Goal: Task Accomplishment & Management: Manage account settings

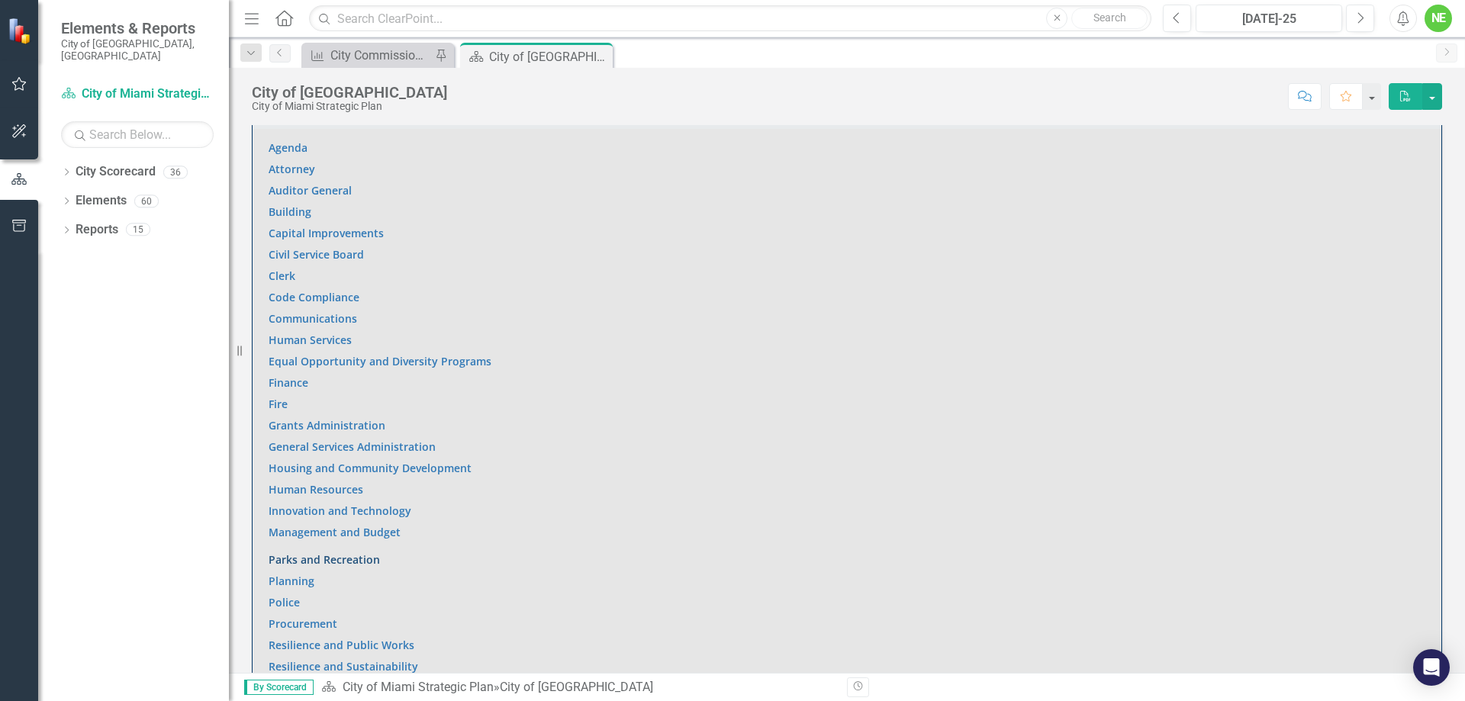
scroll to position [916, 0]
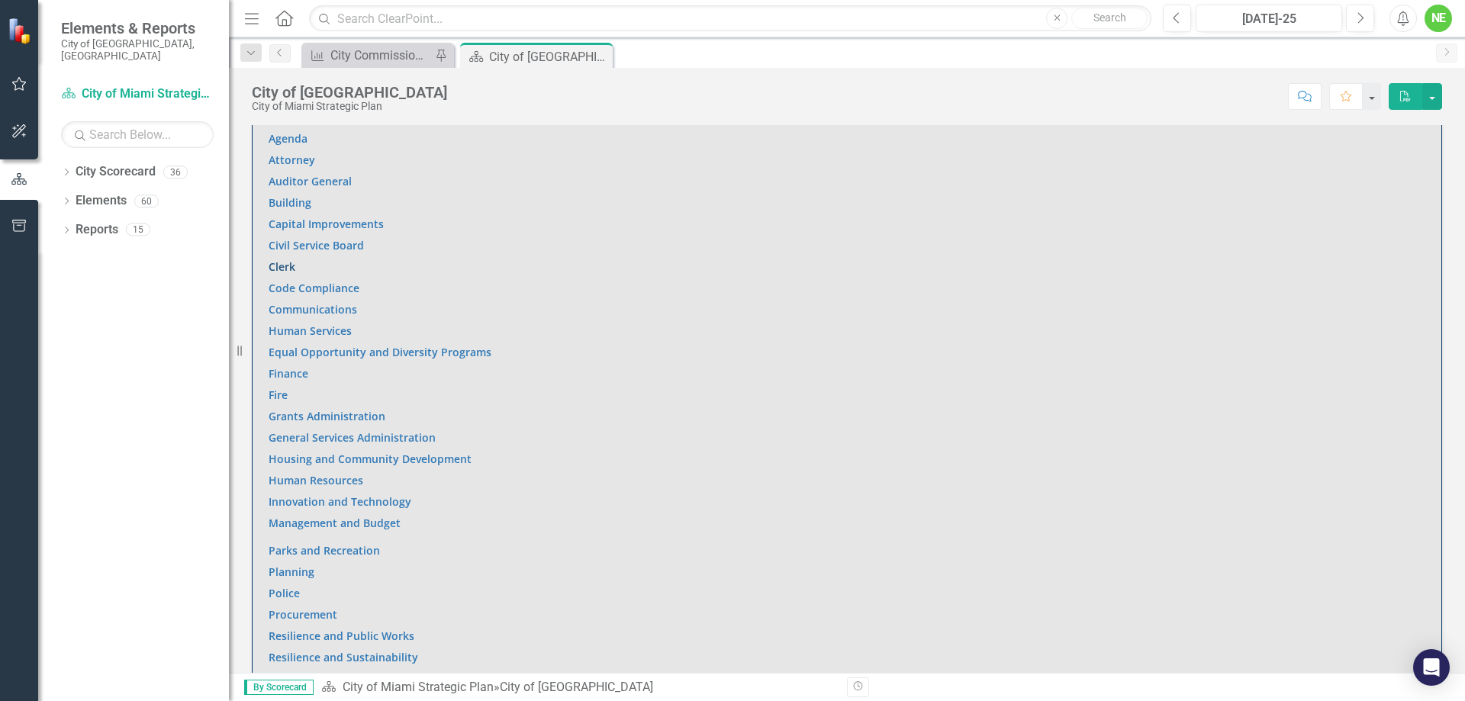
click at [282, 259] on link "Clerk" at bounding box center [282, 266] width 27 height 14
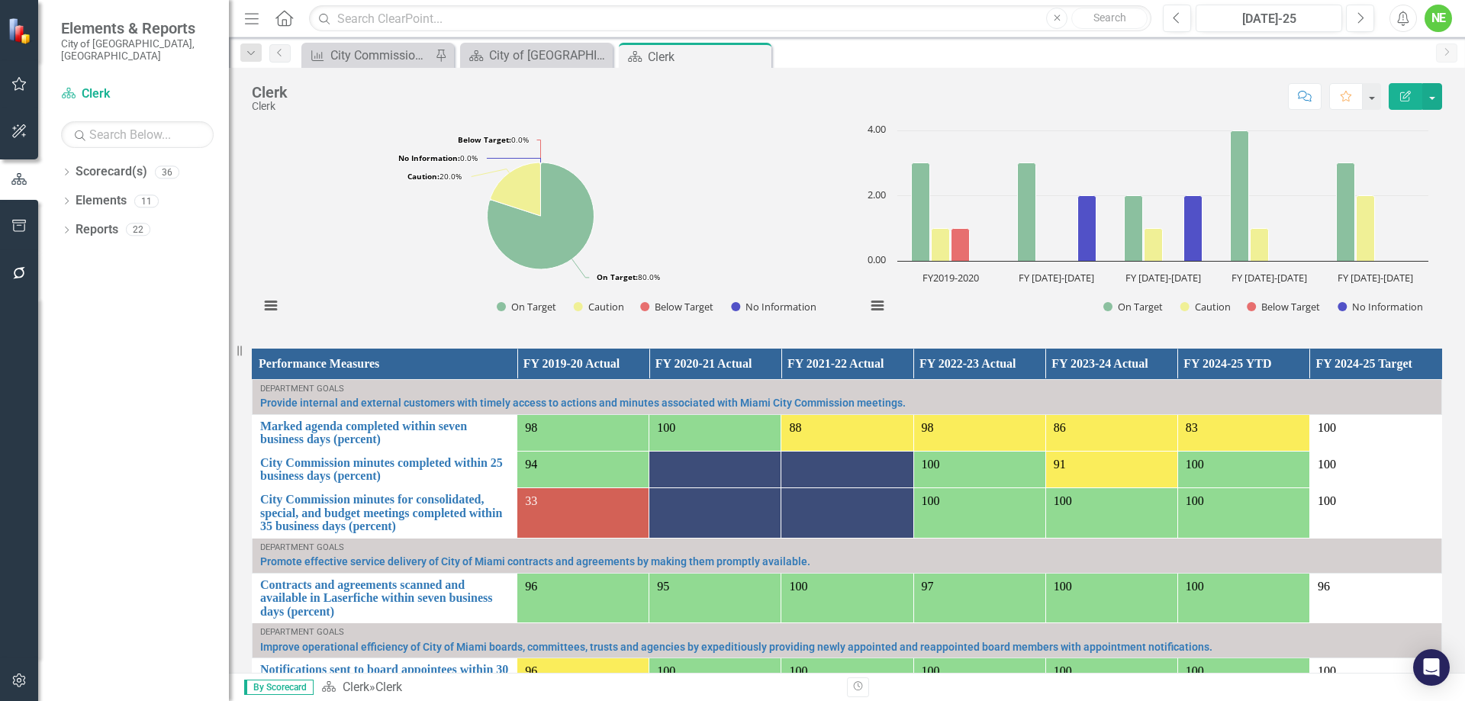
scroll to position [717, 0]
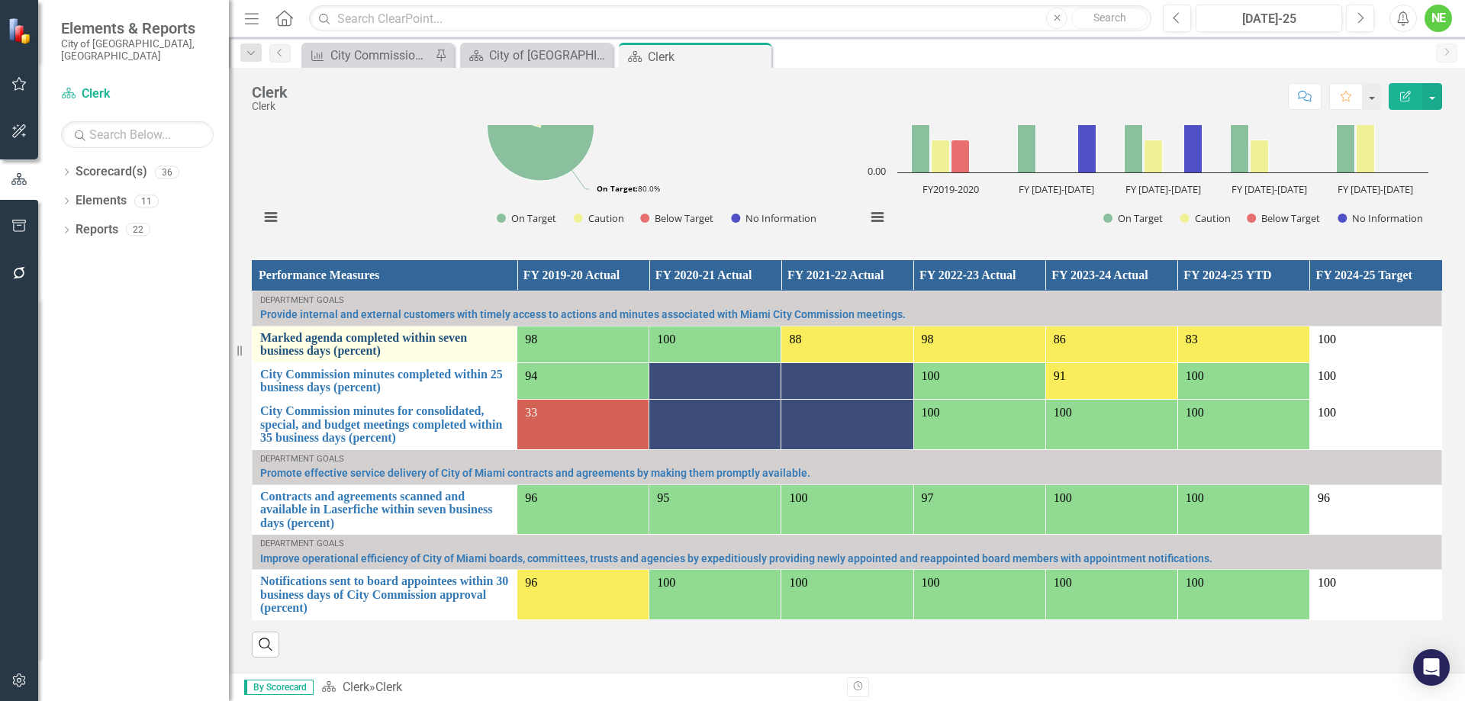
click at [428, 343] on link "Marked agenda completed within seven business days (percent)" at bounding box center [384, 344] width 249 height 27
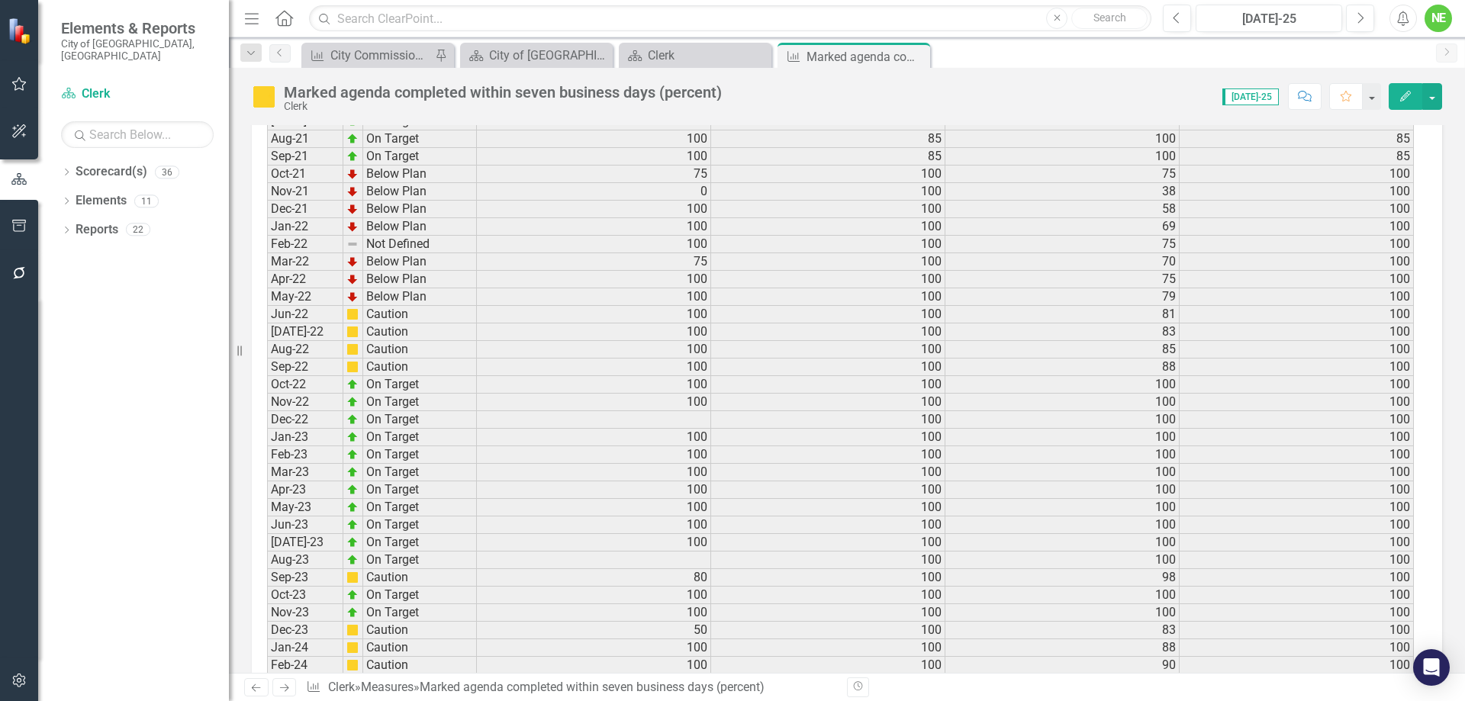
scroll to position [1959, 0]
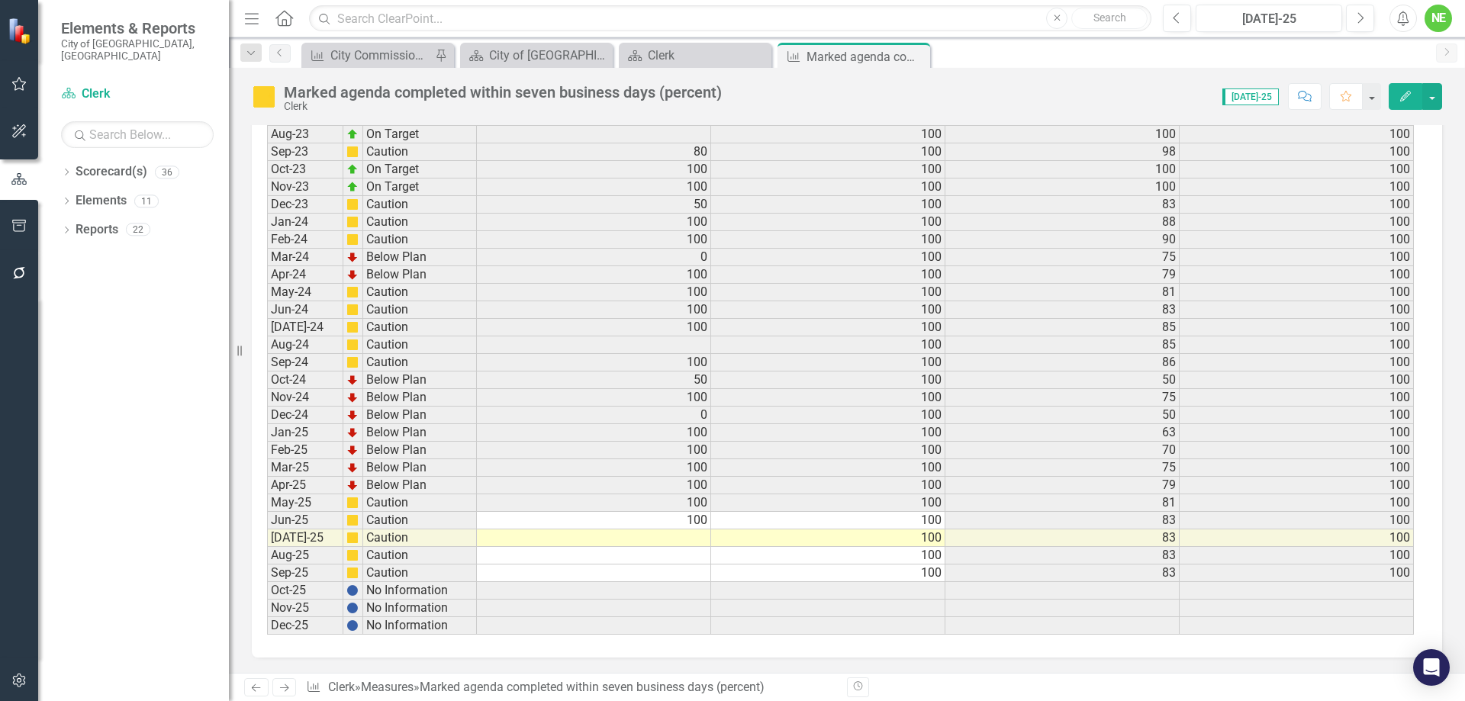
click at [685, 534] on td at bounding box center [594, 539] width 234 height 18
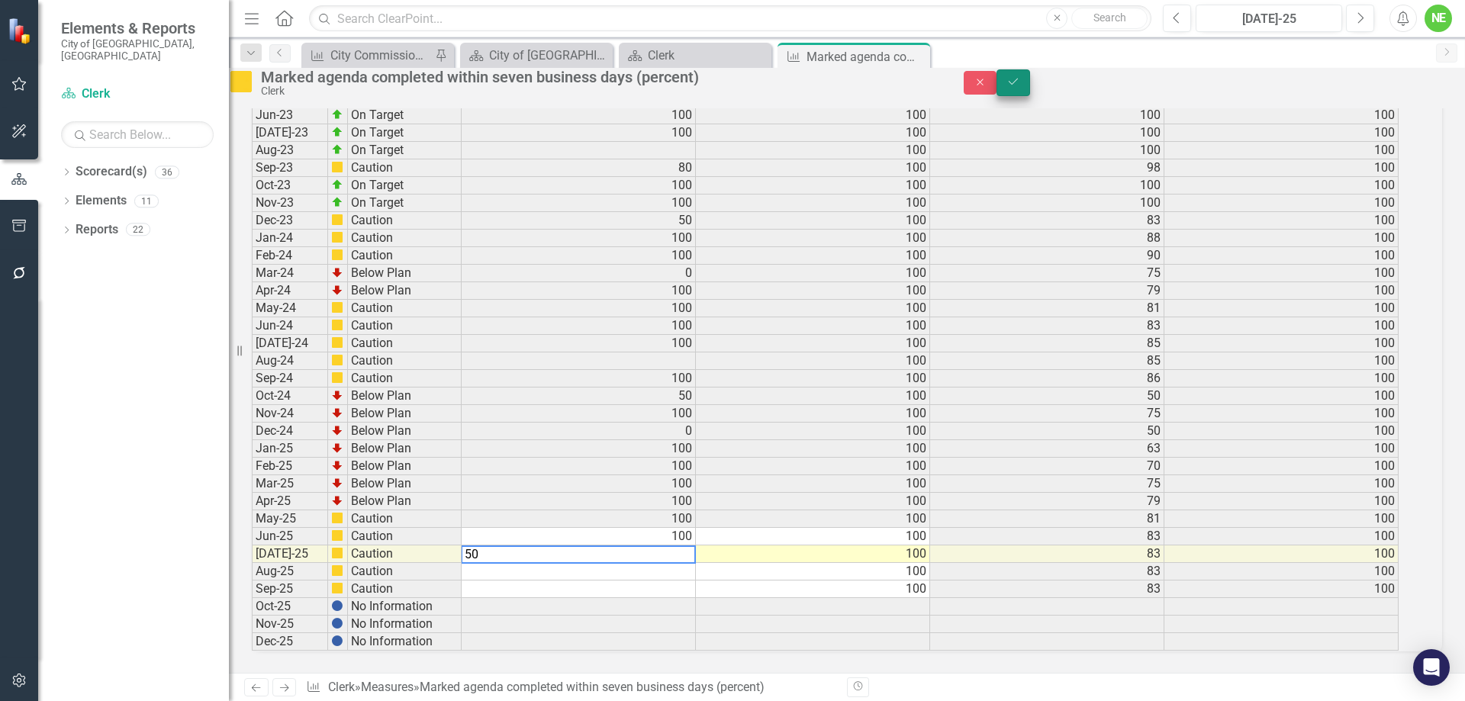
type textarea "50"
click at [1020, 87] on icon "Save" at bounding box center [1014, 81] width 14 height 11
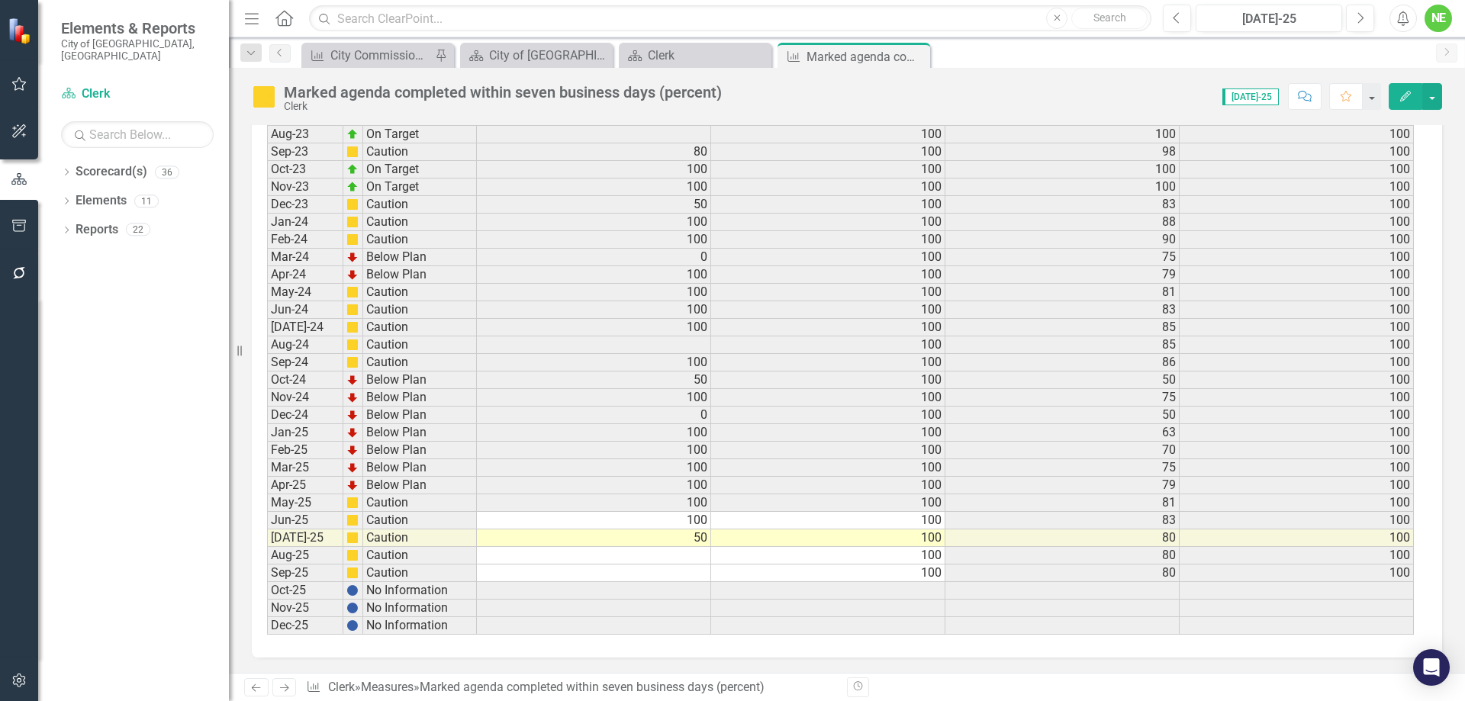
click at [1402, 95] on icon "Edit" at bounding box center [1406, 96] width 14 height 11
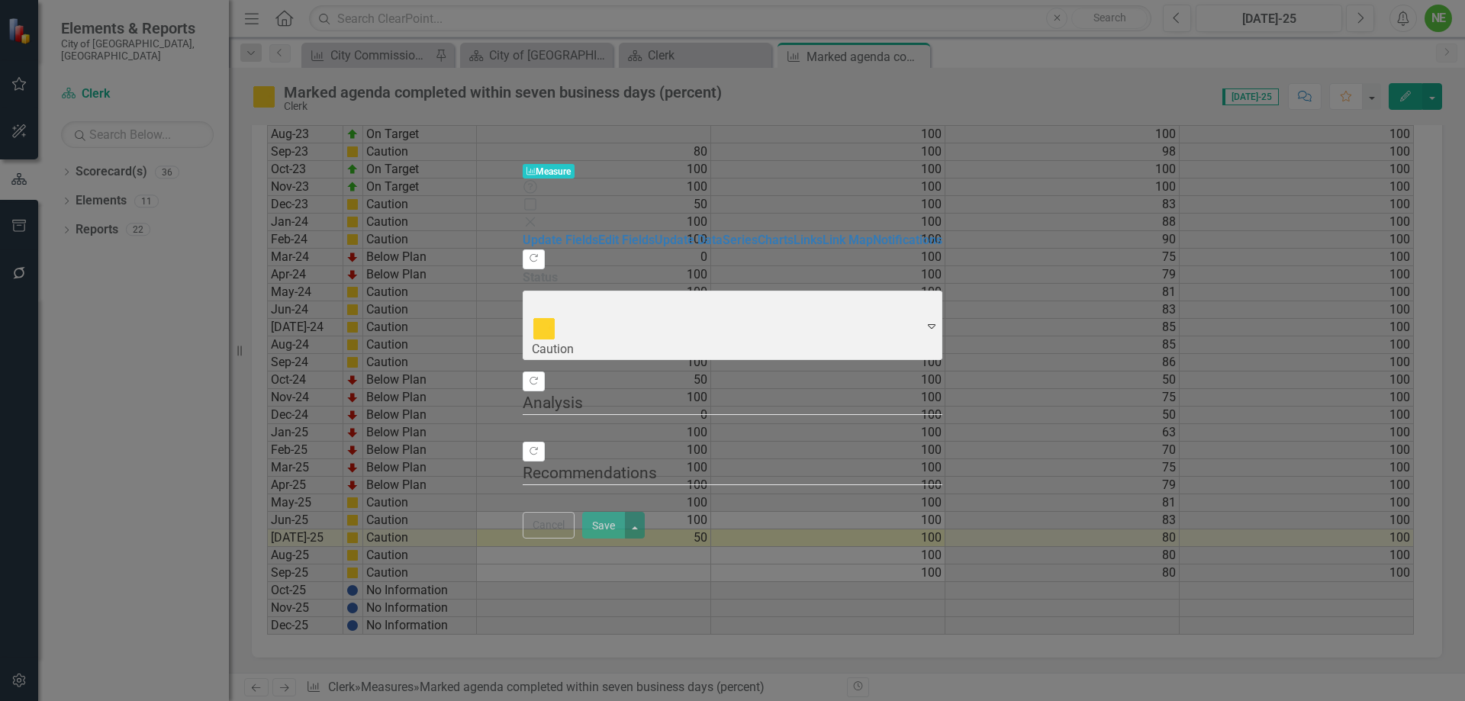
click at [523, 430] on div at bounding box center [733, 430] width 420 height 0
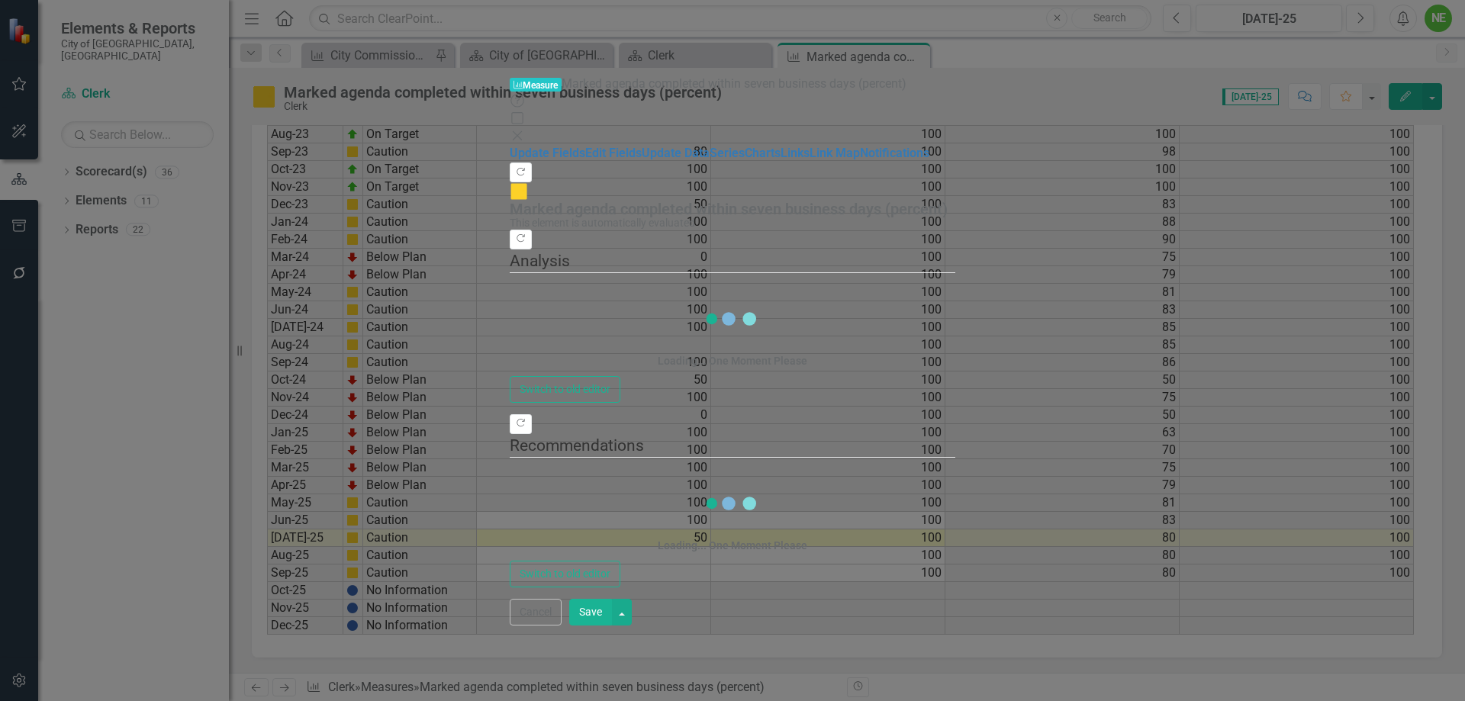
click at [510, 288] on div "Loading... One Moment Please" at bounding box center [733, 332] width 446 height 88
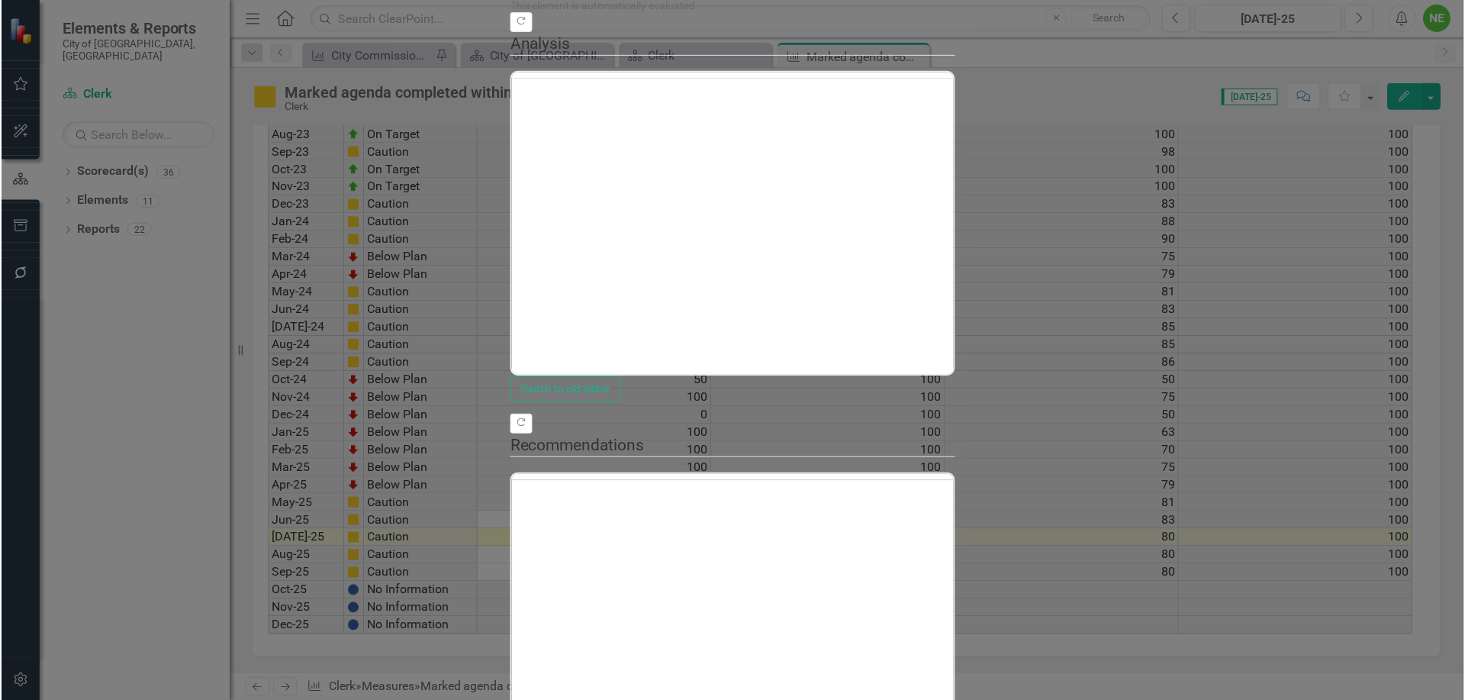
scroll to position [0, 0]
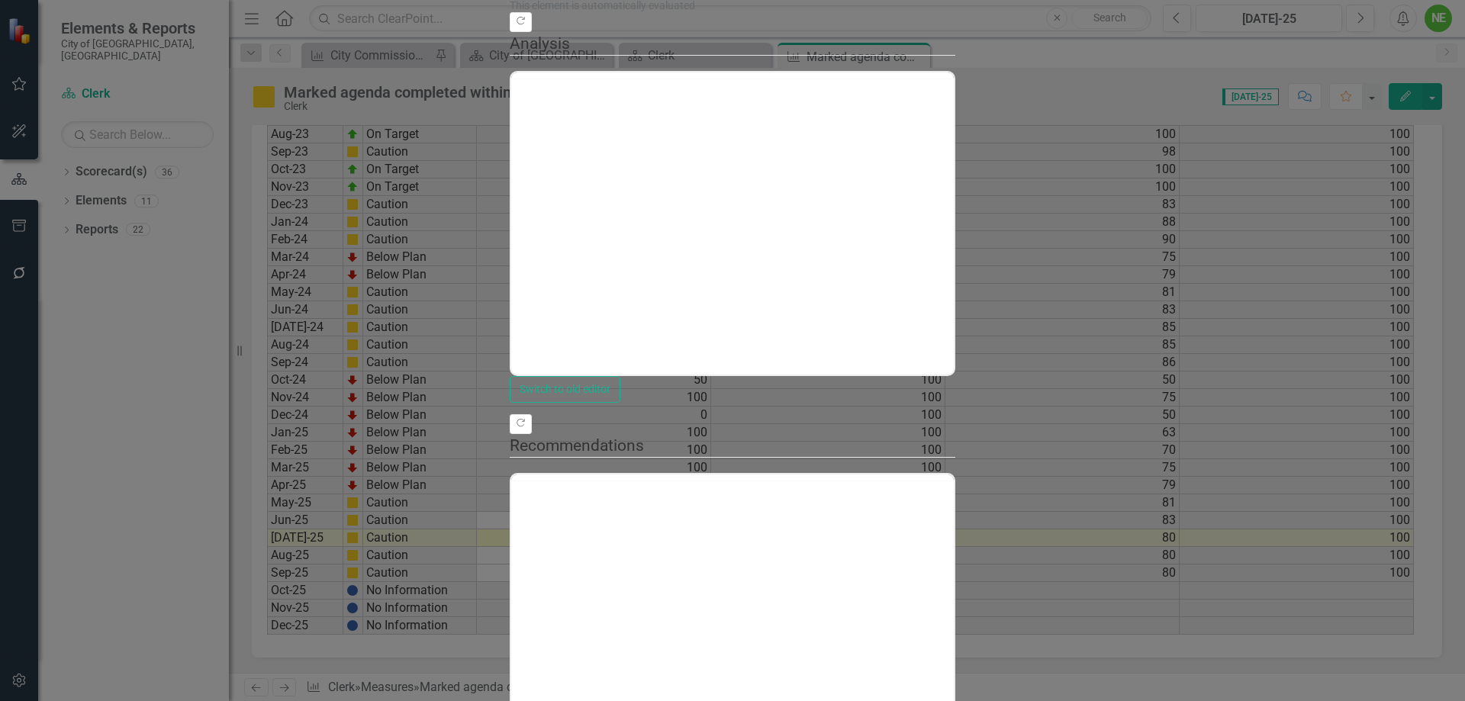
click at [510, 129] on div at bounding box center [733, 223] width 446 height 305
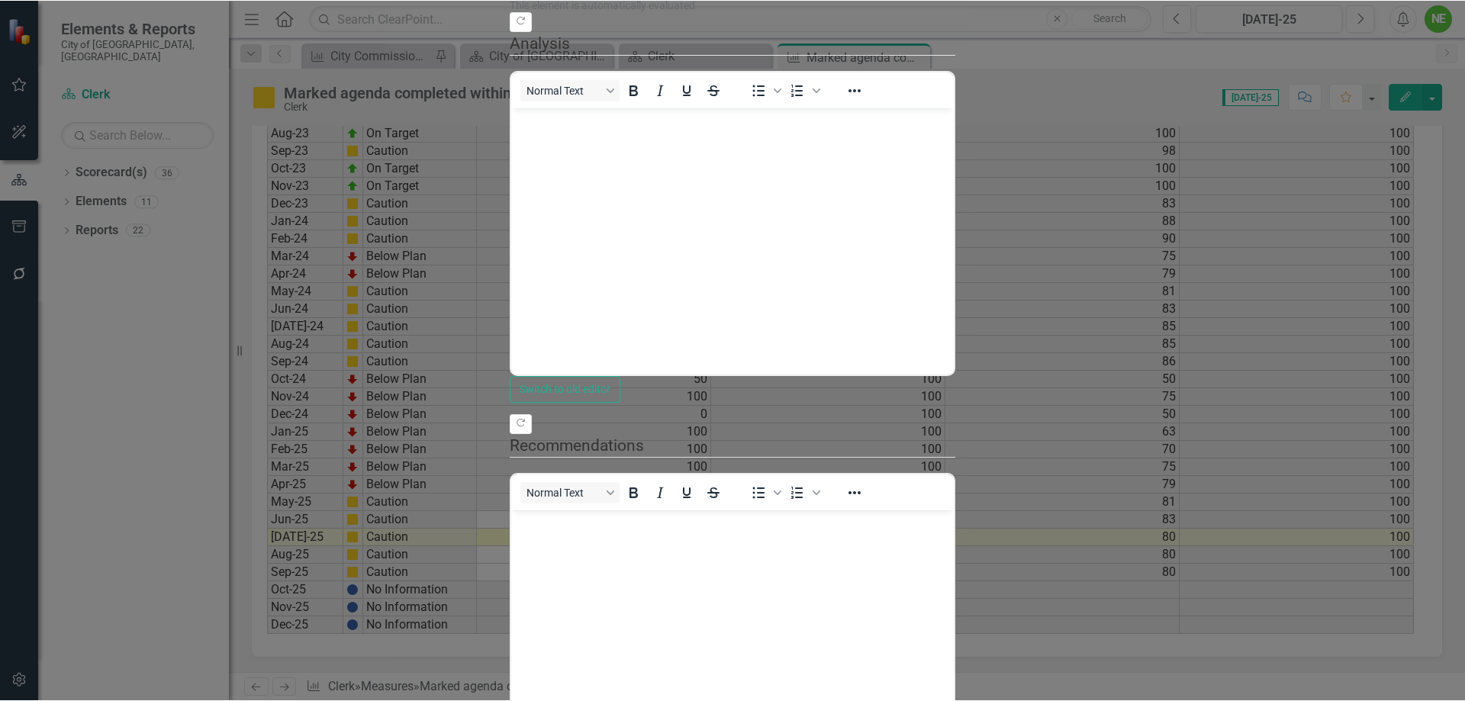
scroll to position [1959, 0]
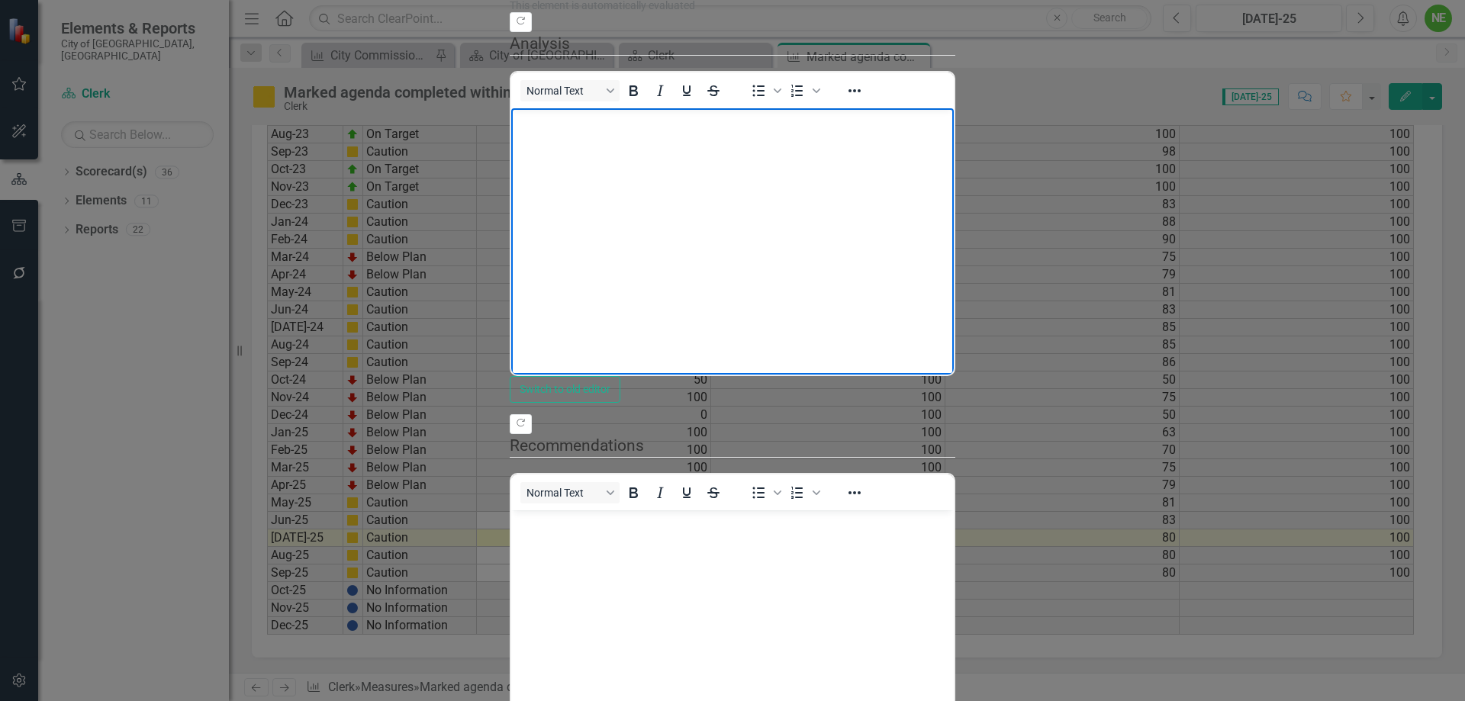
click at [539, 118] on p "Rich Text Area. Press ALT-0 for help." at bounding box center [732, 120] width 435 height 18
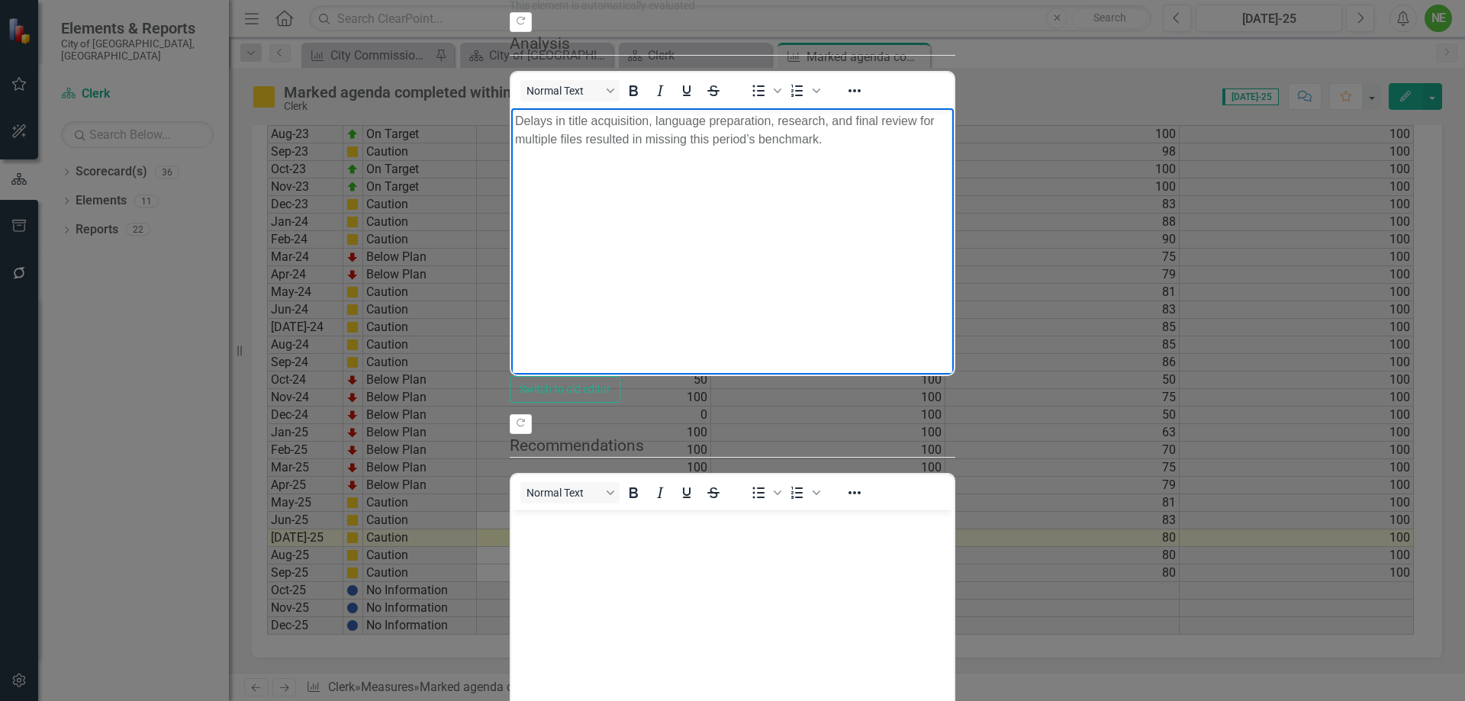
click at [950, 117] on p "Delays in title acquisition, language preparation, research, and final review f…" at bounding box center [732, 129] width 435 height 37
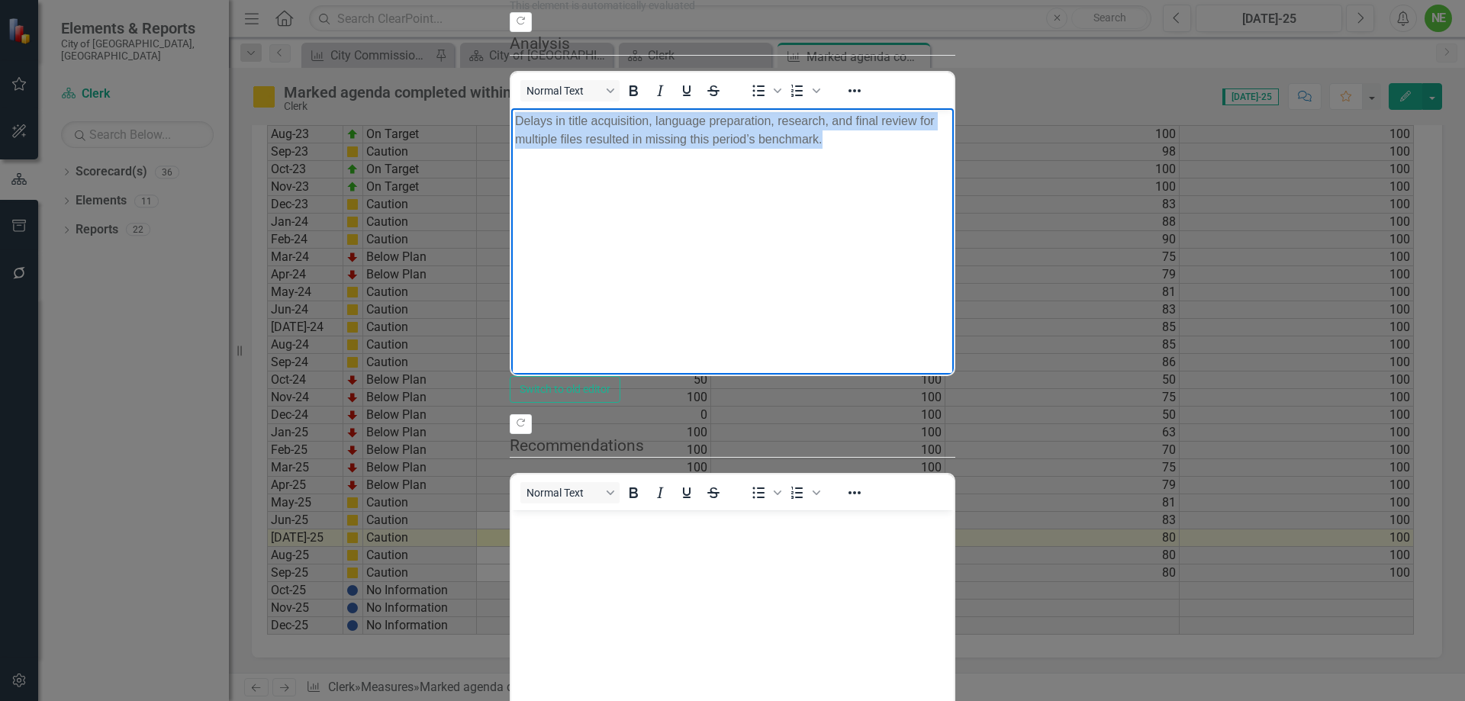
drag, startPoint x: 1250, startPoint y: 118, endPoint x: 930, endPoint y: 264, distance: 352.4
click at [511, 108] on html "Delays in title acquisition, language preparation, research, and final review f…" at bounding box center [732, 222] width 443 height 229
paste body "To enrich screen reader interactions, please activate Accessibility in Grammarl…"
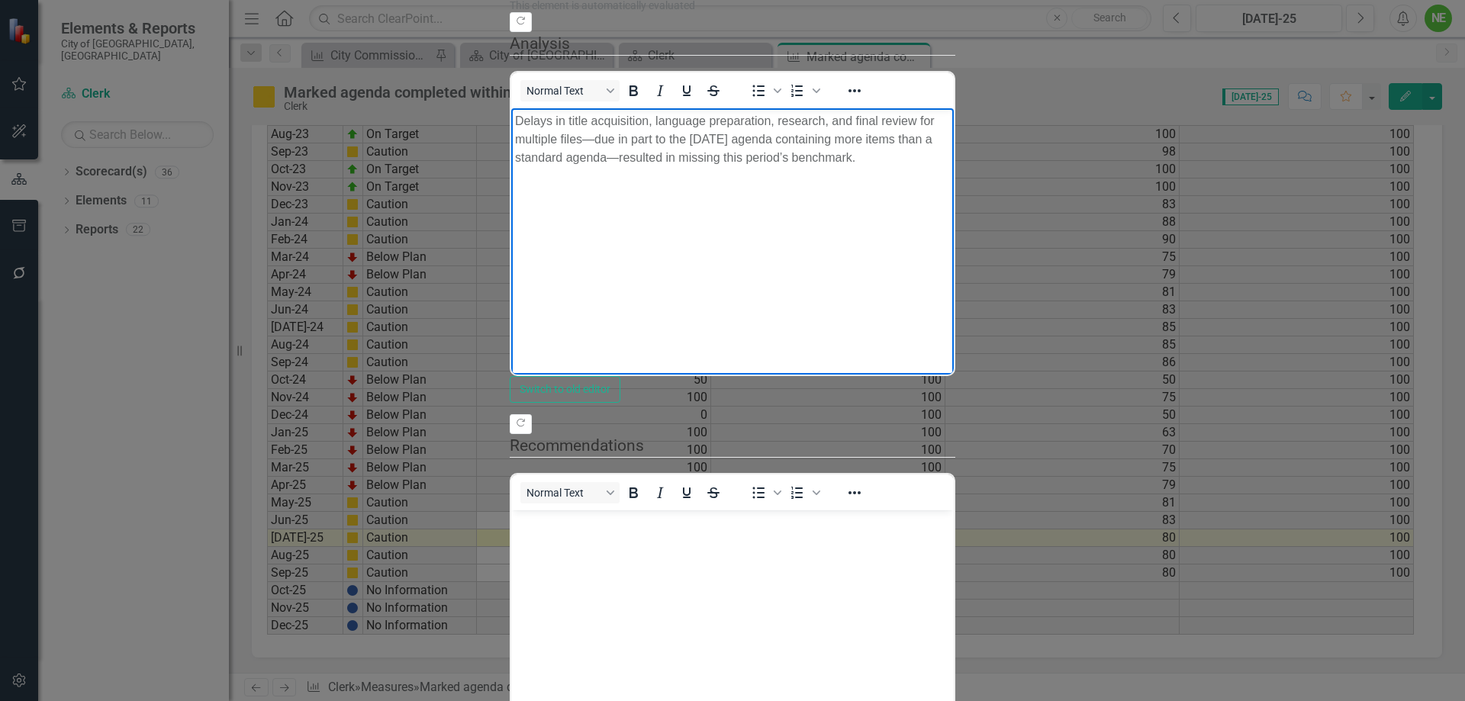
click at [950, 119] on p "Delays in title acquisition, language preparation, research, and final review f…" at bounding box center [732, 138] width 435 height 55
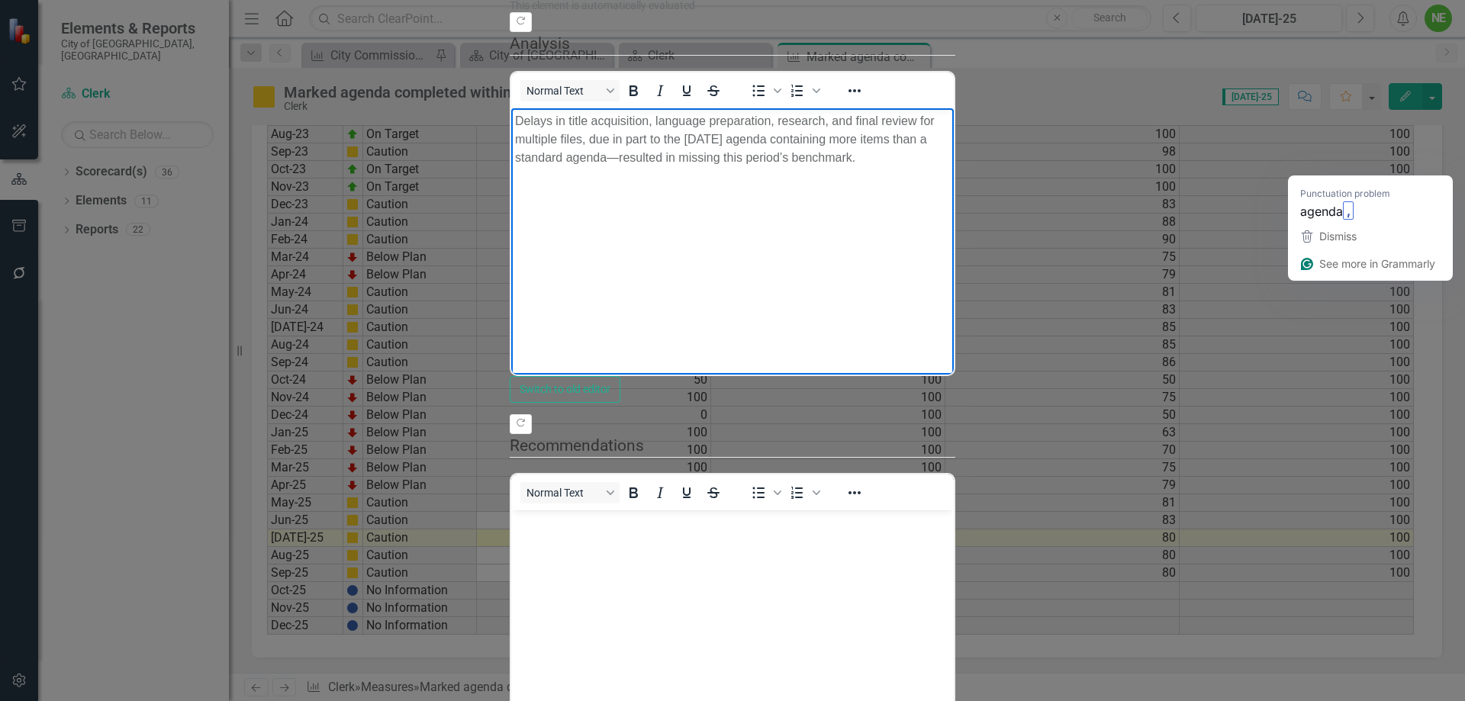
click at [950, 120] on p "Delays in title acquisition, language preparation, research, and final review f…" at bounding box center [732, 138] width 435 height 55
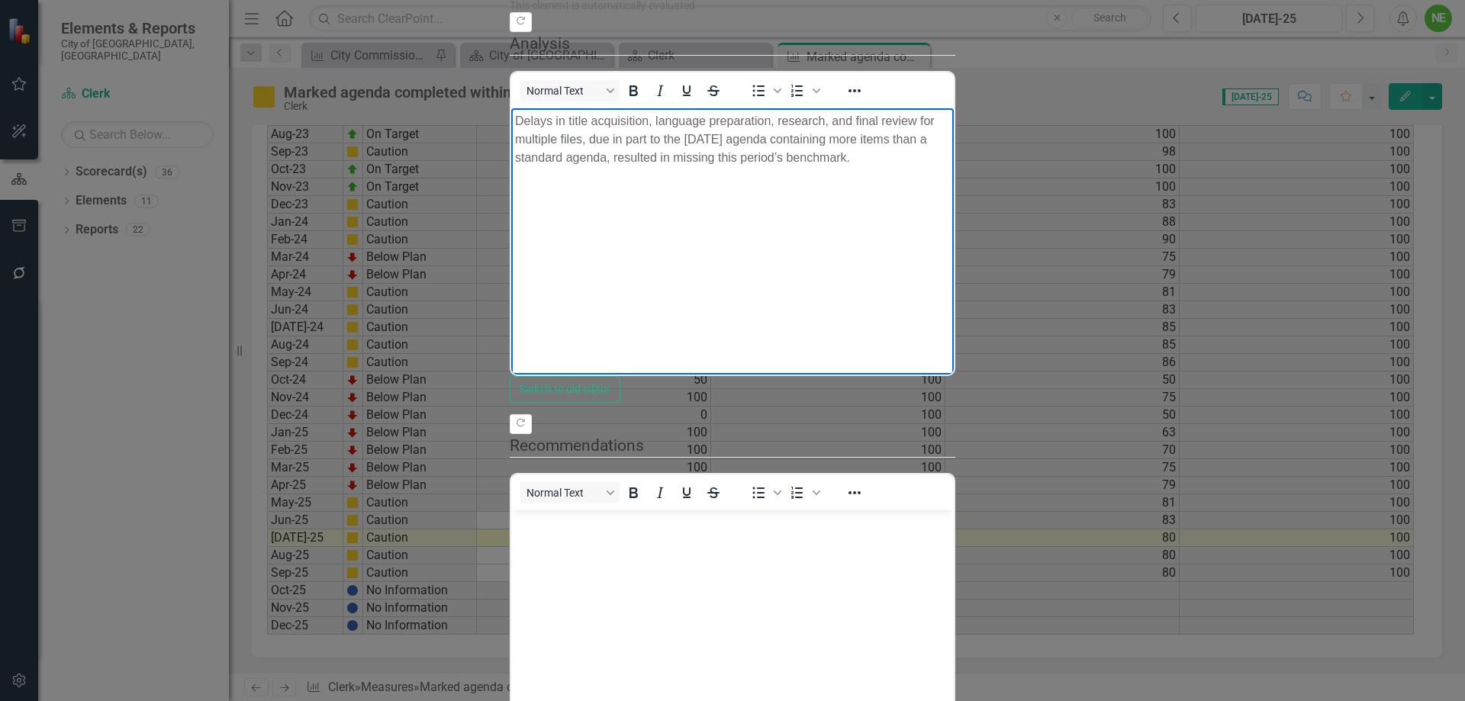
click at [820, 201] on body "Delays in title acquisition, language preparation, research, and final review f…" at bounding box center [732, 222] width 443 height 229
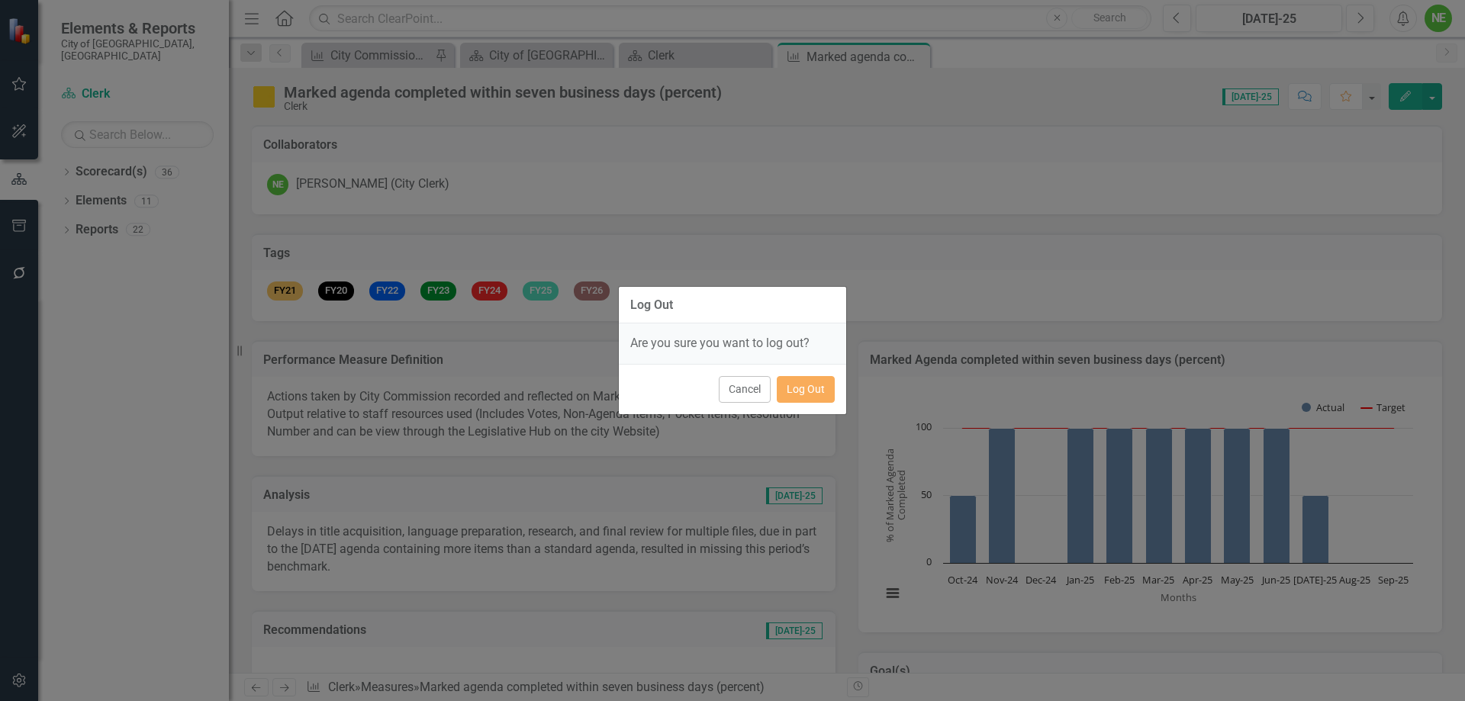
scroll to position [1993, 0]
